Goal: Navigation & Orientation: Find specific page/section

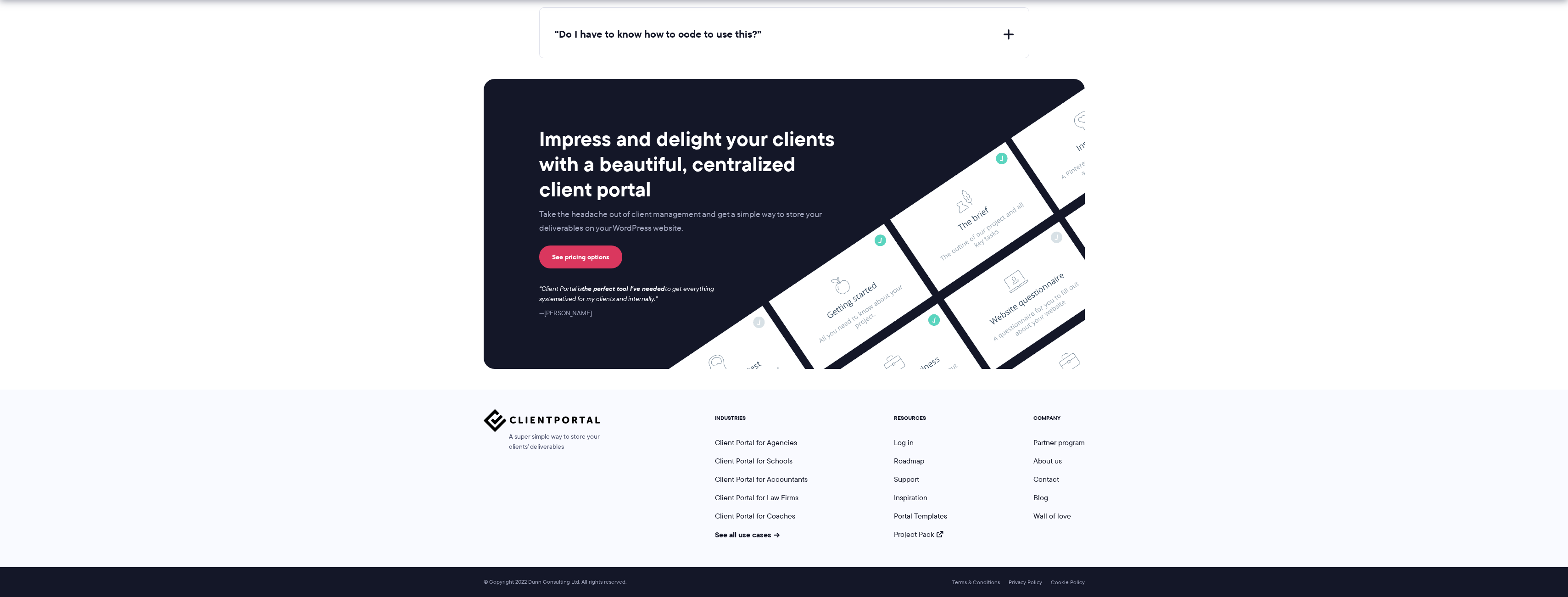
scroll to position [3620, 0]
click at [905, 441] on link "Log in" at bounding box center [904, 442] width 19 height 10
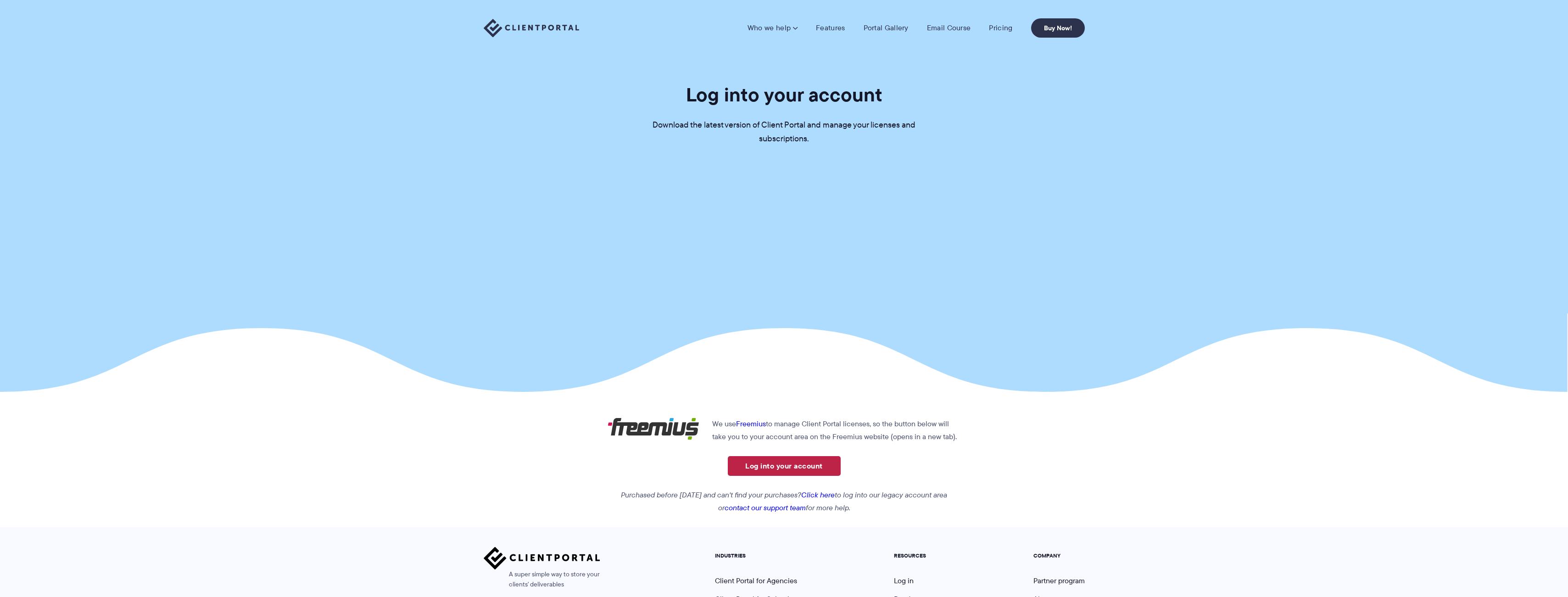
click at [807, 475] on link "Log into your account" at bounding box center [784, 466] width 113 height 19
